Goal: Check status: Check status

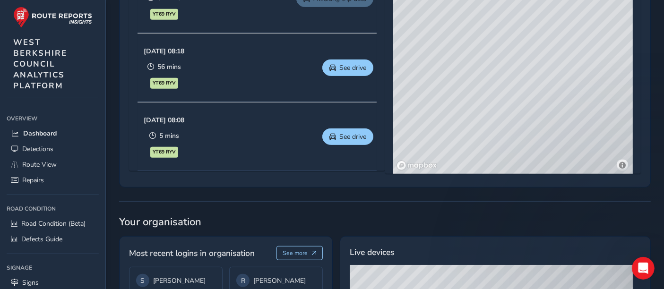
scroll to position [715, 0]
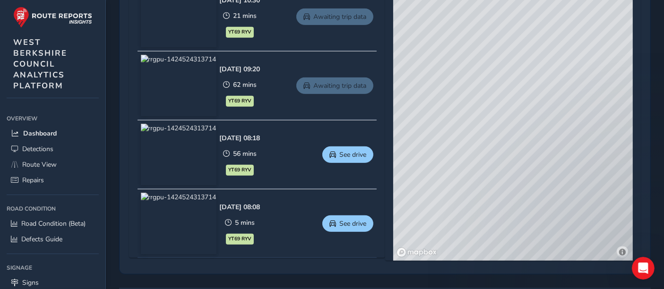
scroll to position [715, 0]
